Goal: Navigation & Orientation: Find specific page/section

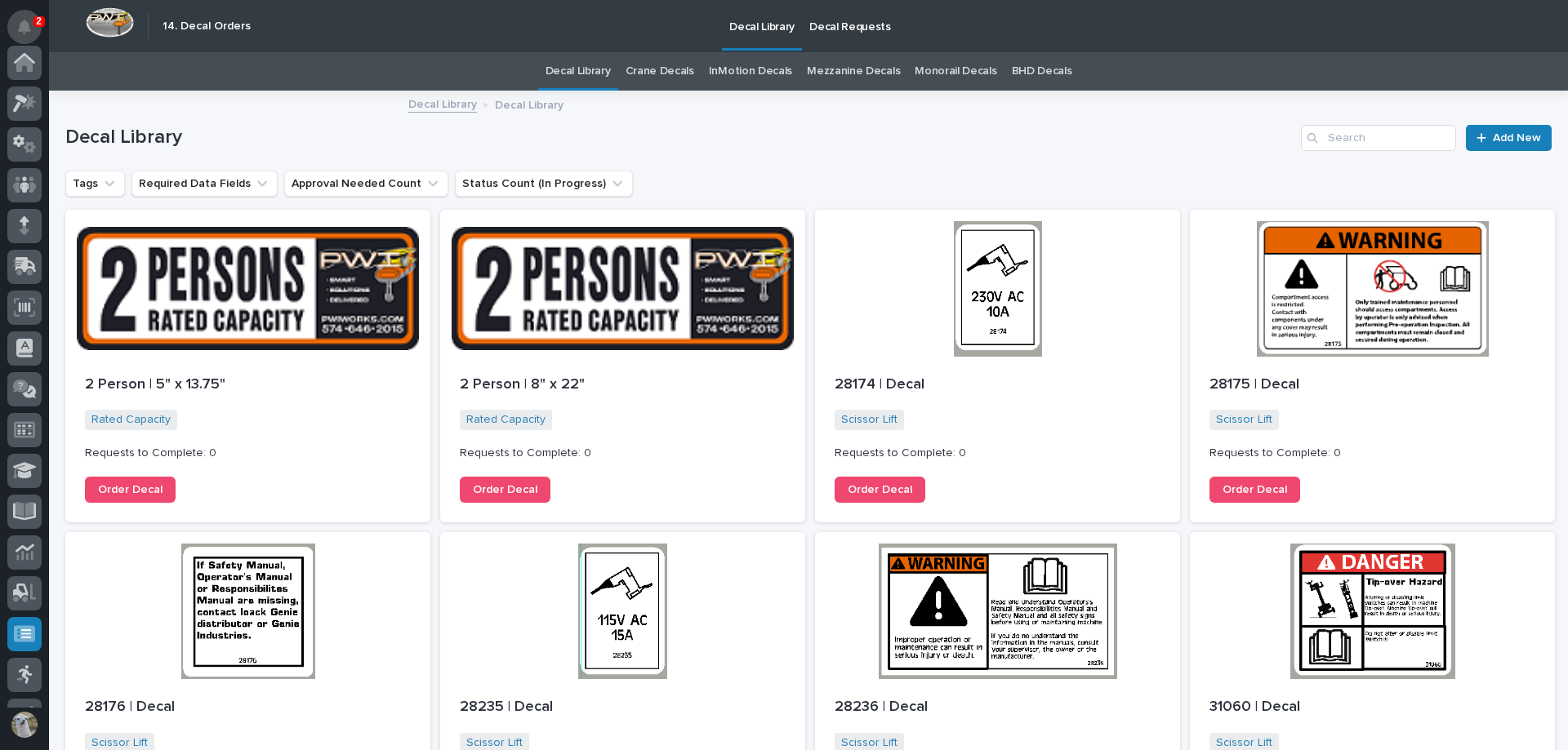
click at [27, 26] on icon "Notifications" at bounding box center [25, 26] width 14 height 14
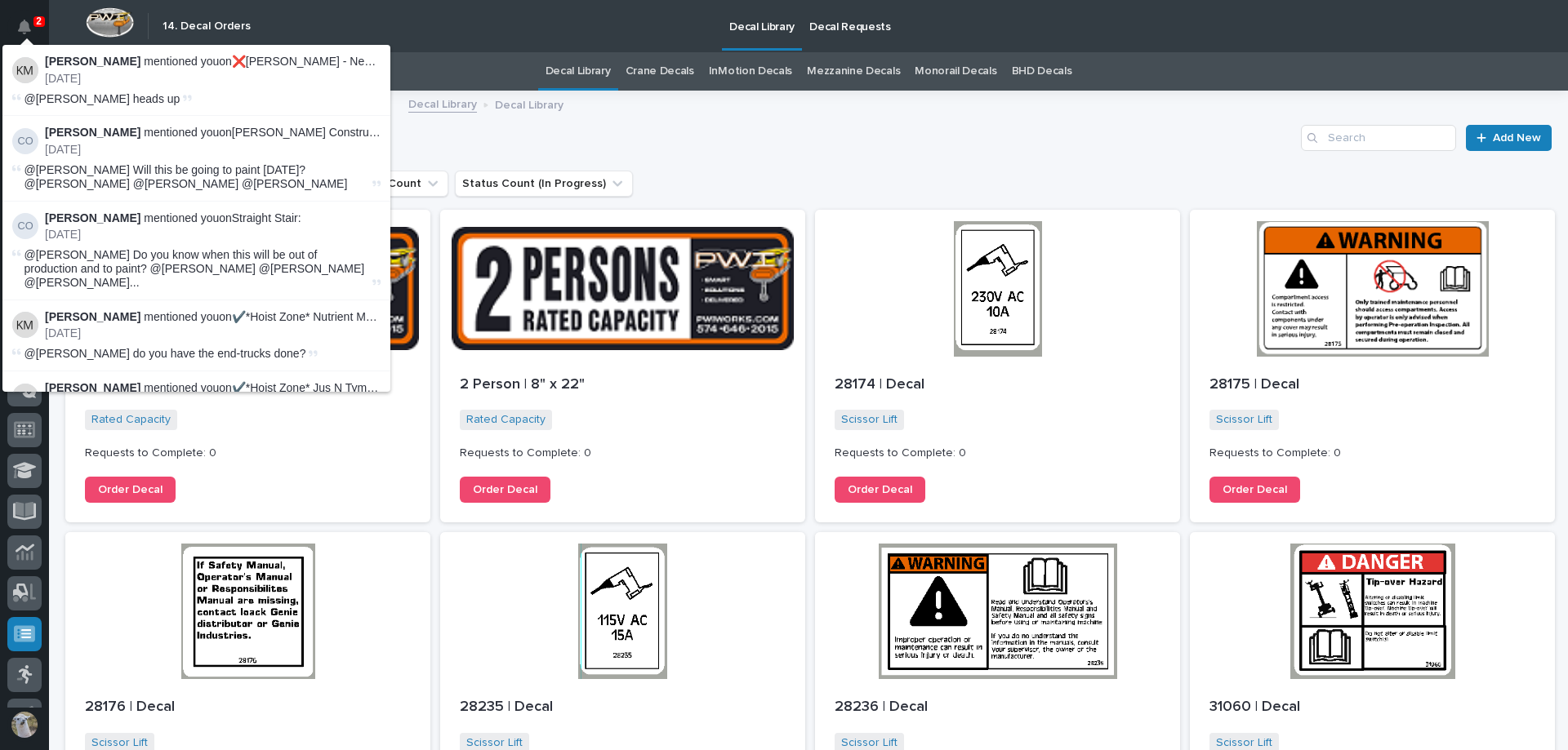
scroll to position [155, 0]
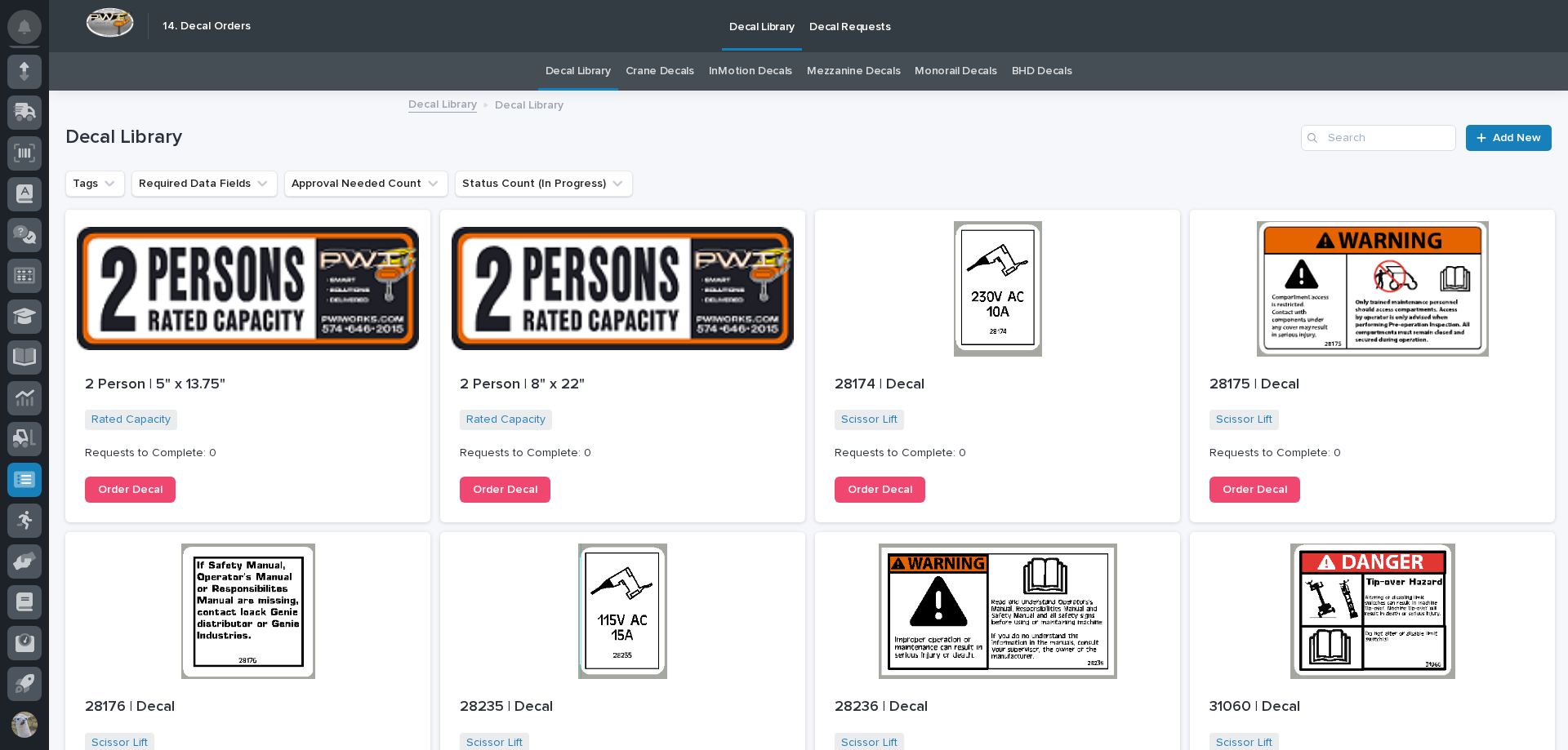
click at [27, 23] on icon "Notifications" at bounding box center [25, 26] width 14 height 14
click at [413, 8] on div "Decal Library Decal Requests" at bounding box center [893, 26] width 1268 height 52
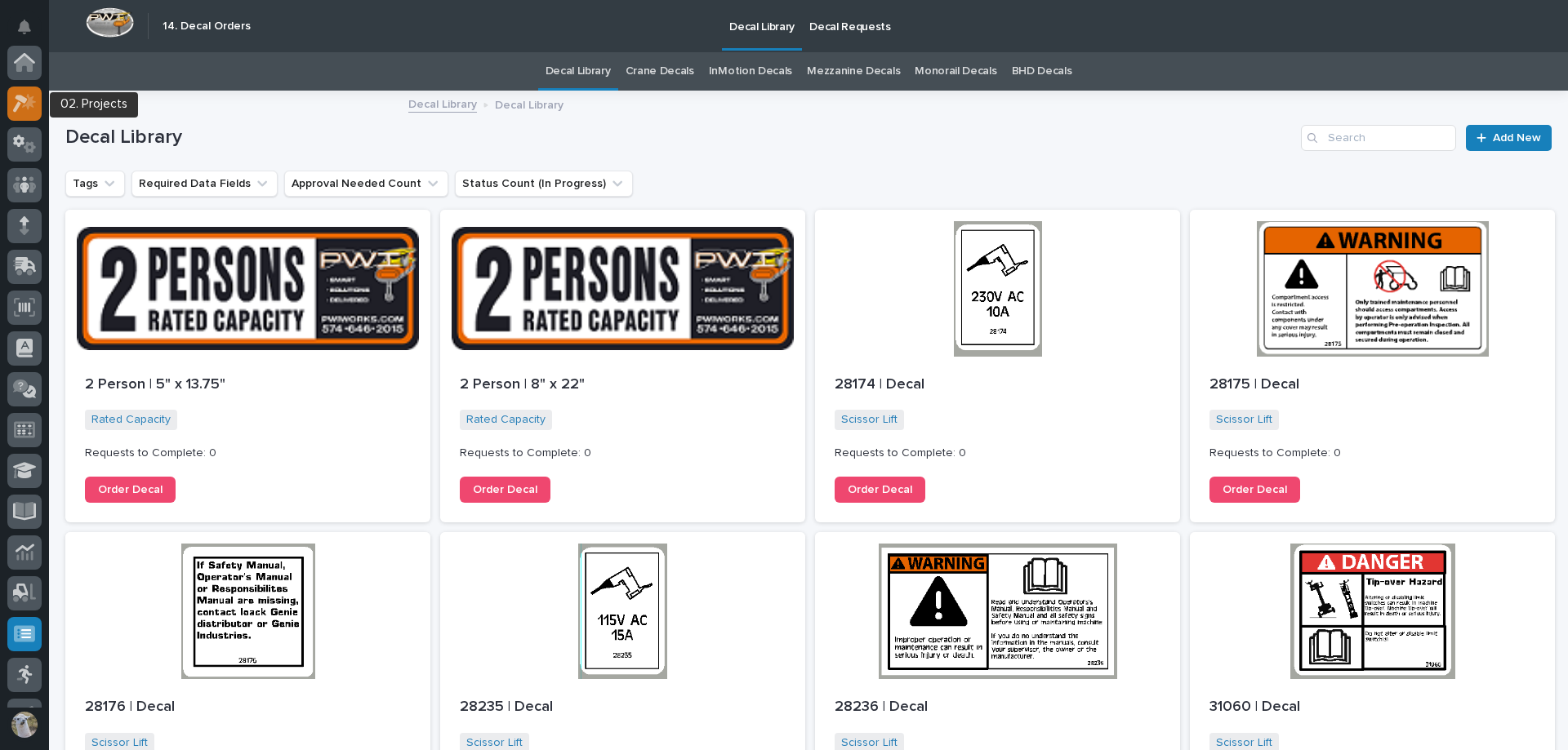
click at [26, 94] on icon at bounding box center [25, 102] width 23 height 18
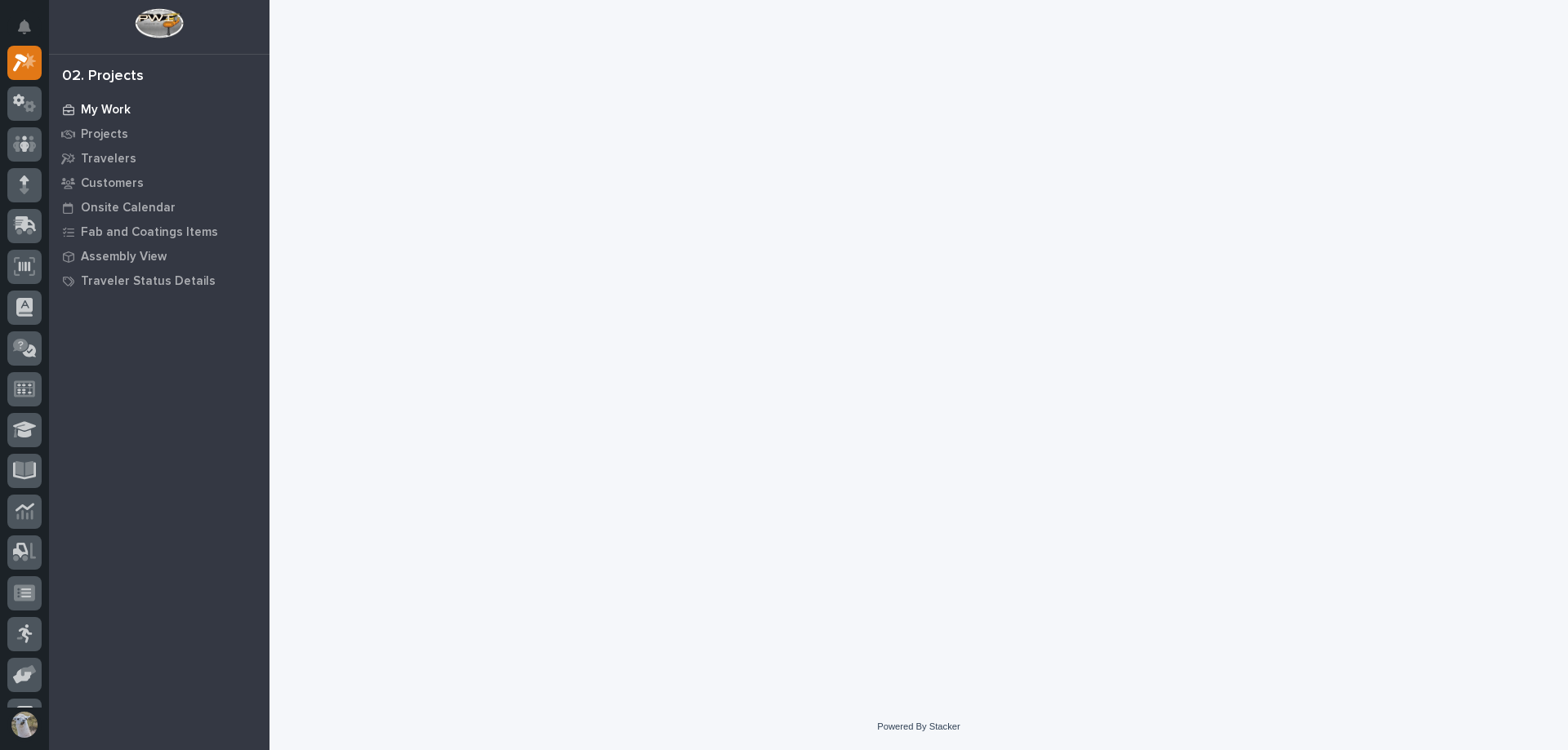
click at [109, 115] on p "My Work" at bounding box center [106, 109] width 50 height 14
